Goal: Find contact information: Find contact information

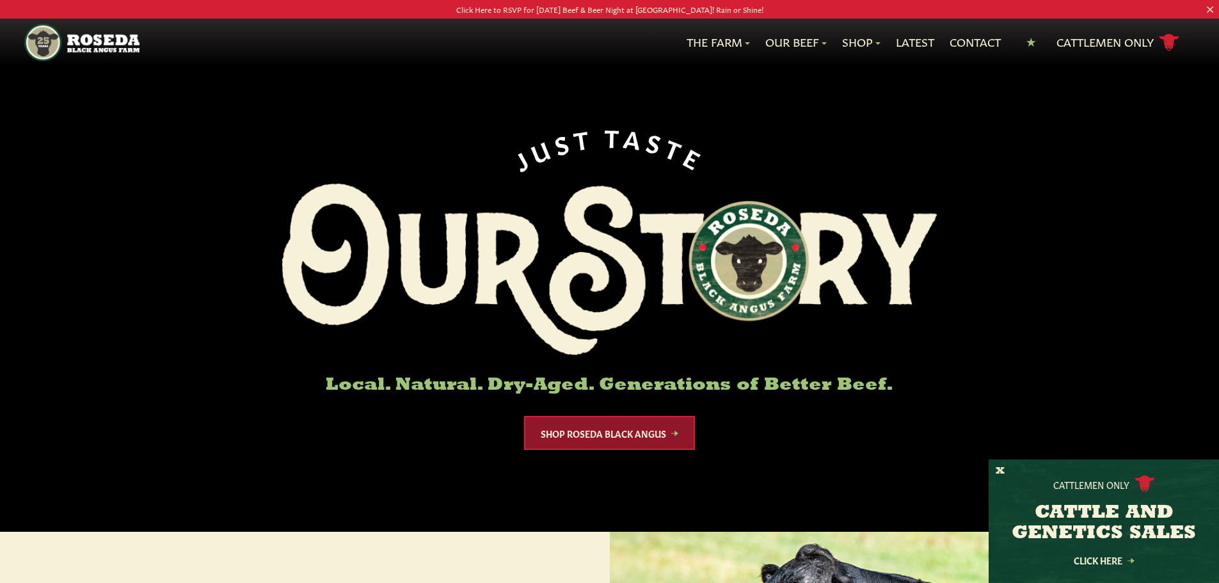
click at [640, 424] on link "Shop Roseda Black Angus" at bounding box center [609, 433] width 171 height 34
click at [990, 41] on link "Contact" at bounding box center [975, 42] width 51 height 17
